Goal: Task Accomplishment & Management: Manage account settings

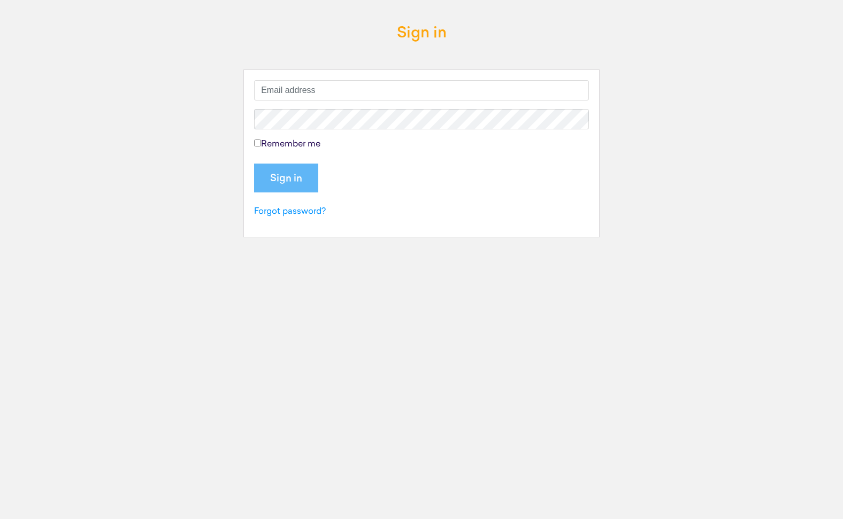
click at [298, 89] on input "text" at bounding box center [421, 90] width 335 height 20
click at [312, 94] on input "text" at bounding box center [421, 90] width 335 height 20
click at [279, 89] on input "text" at bounding box center [421, 90] width 335 height 20
paste input "[PERSON_NAME][EMAIL_ADDRESS][DOMAIN_NAME]"
type input "[PERSON_NAME][EMAIL_ADDRESS][DOMAIN_NAME]"
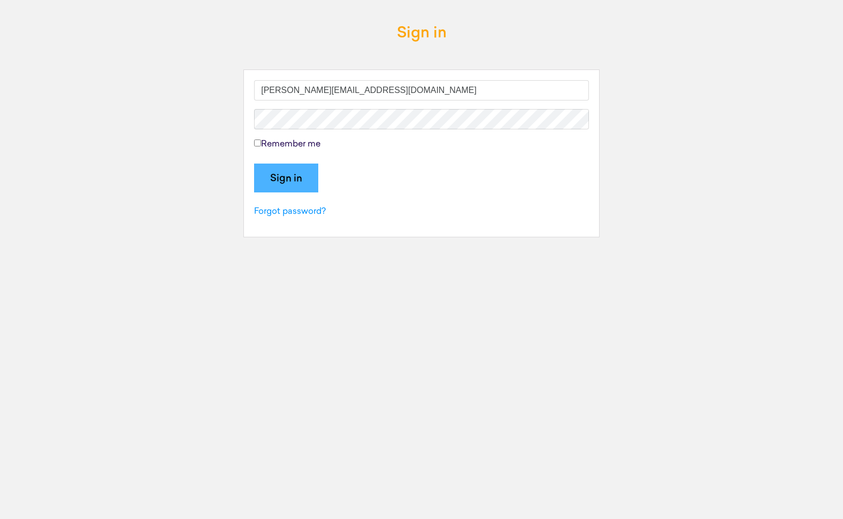
click at [292, 181] on input "Sign in" at bounding box center [286, 178] width 64 height 29
